Goal: Navigation & Orientation: Find specific page/section

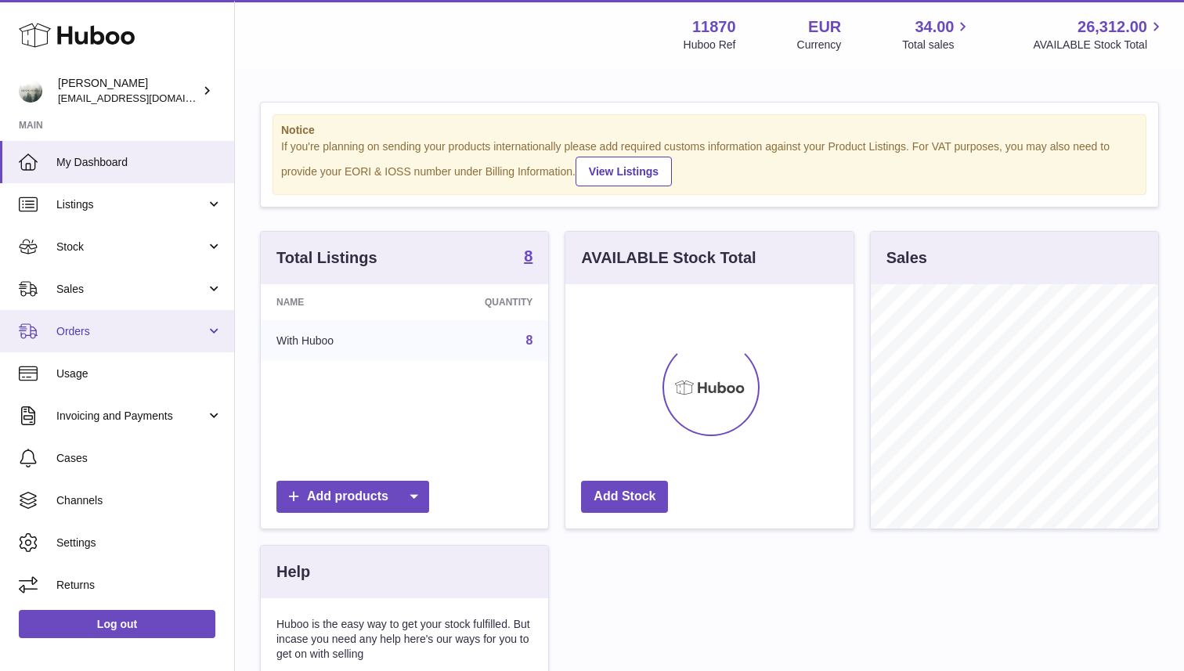
scroll to position [244, 287]
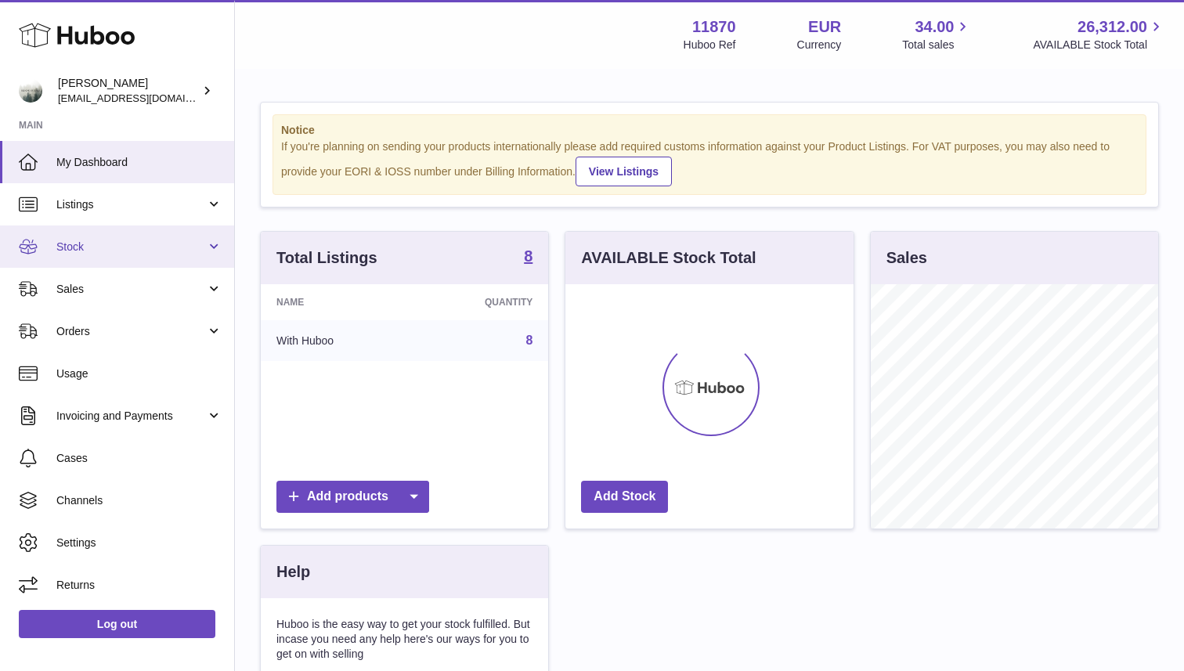
click at [79, 247] on span "Stock" at bounding box center [131, 247] width 150 height 15
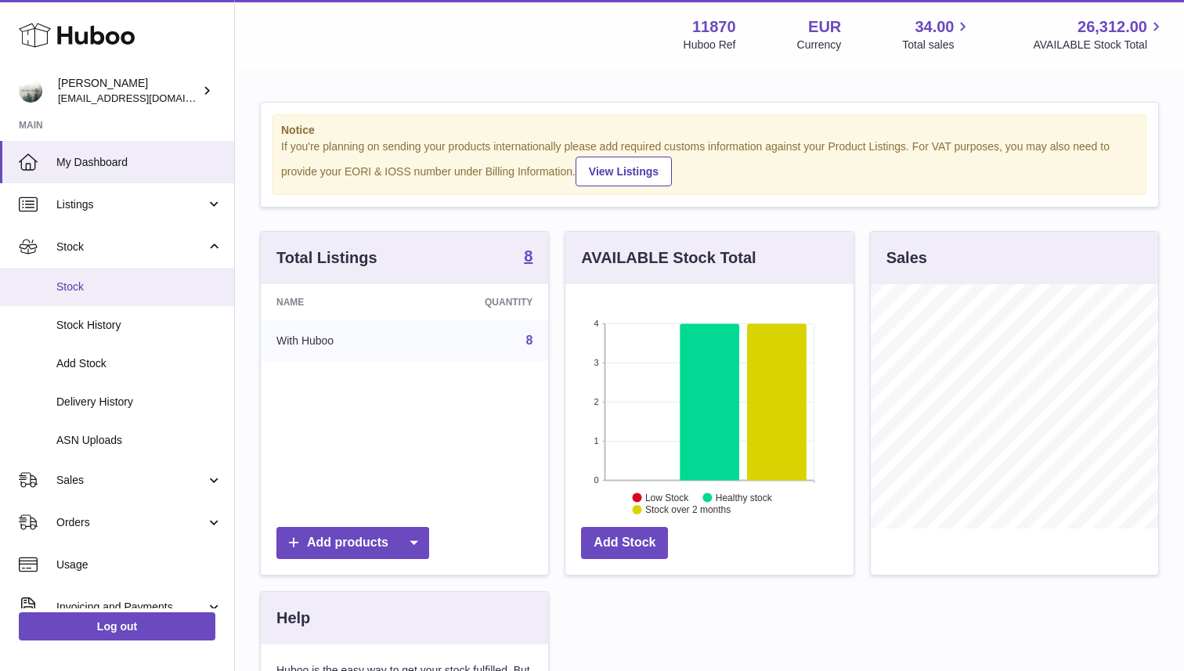
click at [95, 283] on span "Stock" at bounding box center [139, 286] width 166 height 15
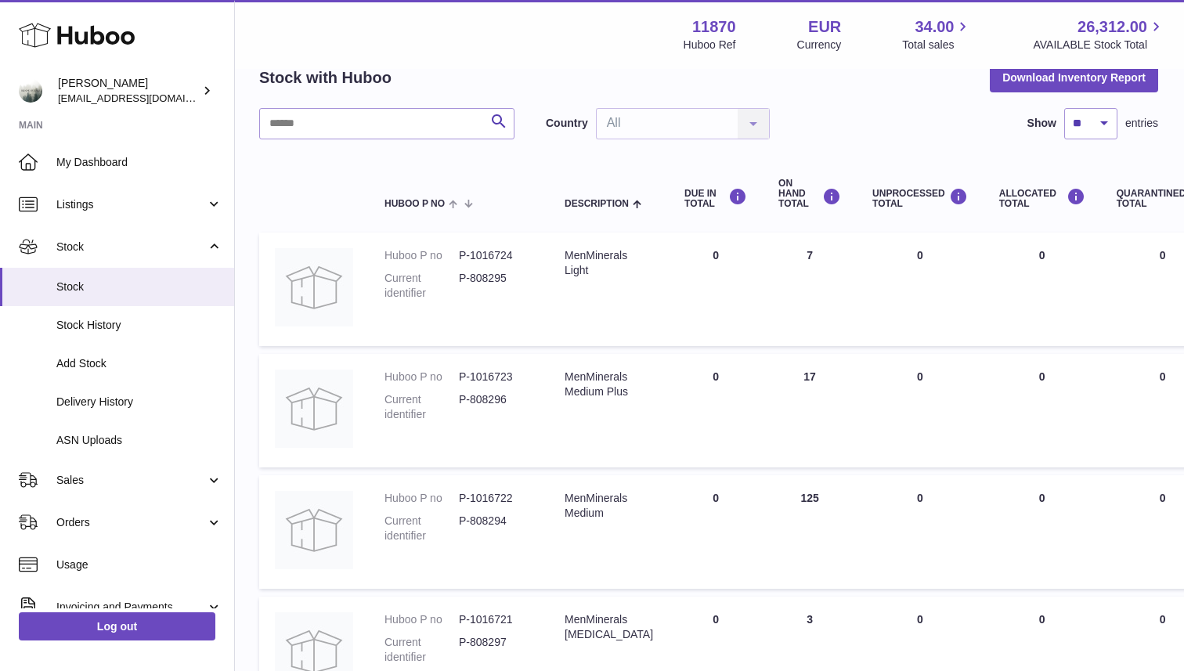
scroll to position [0, 1]
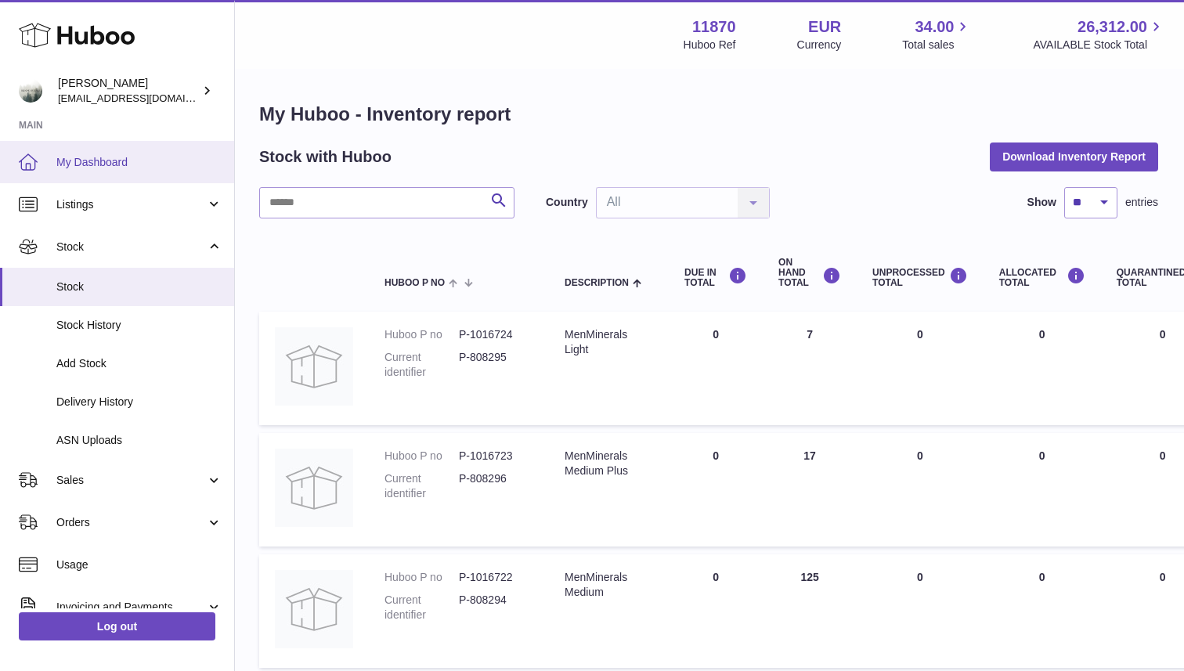
click at [124, 165] on span "My Dashboard" at bounding box center [139, 162] width 166 height 15
